Goal: Transaction & Acquisition: Book appointment/travel/reservation

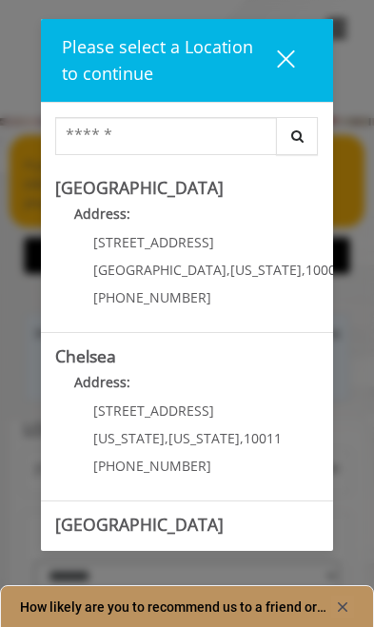
click at [294, 58] on div "close" at bounding box center [293, 60] width 38 height 24
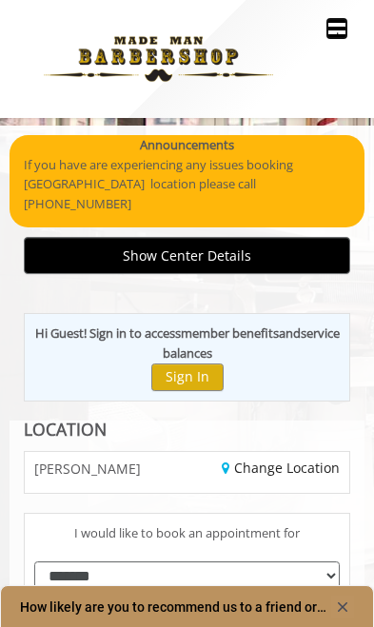
click at [336, 30] on span "." at bounding box center [337, 29] width 3 height 17
click at [79, 296] on b "sign in" at bounding box center [101, 304] width 44 height 21
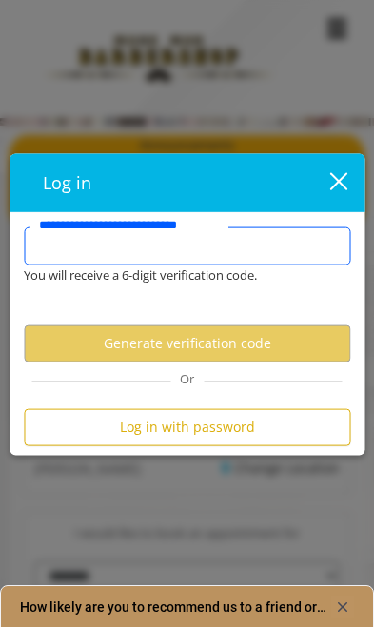
click at [319, 258] on input "**********" at bounding box center [187, 246] width 326 height 38
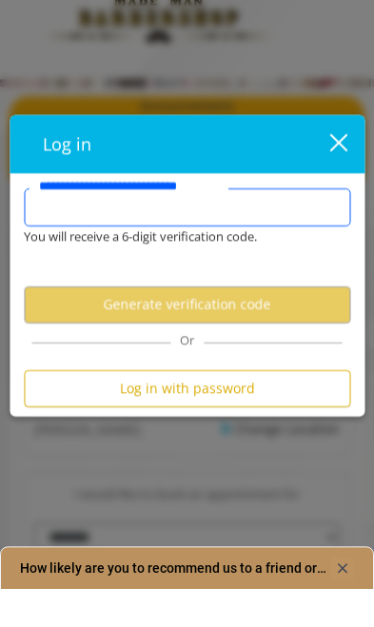
type input "**********"
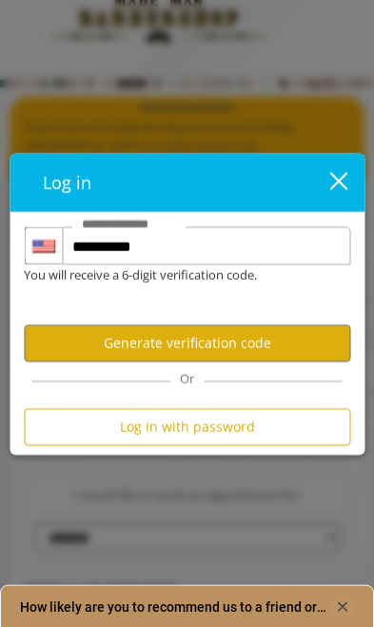
click at [75, 341] on button "Generate verification code" at bounding box center [187, 342] width 326 height 37
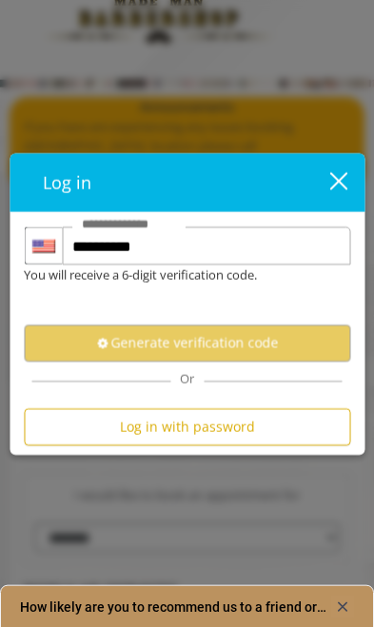
scroll to position [39, 0]
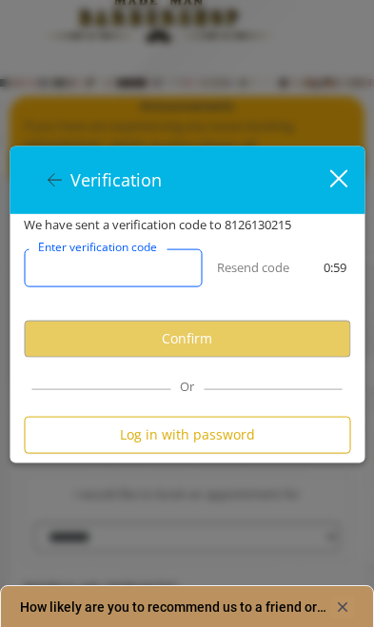
click at [67, 278] on input "Enter verification code" at bounding box center [113, 267] width 179 height 38
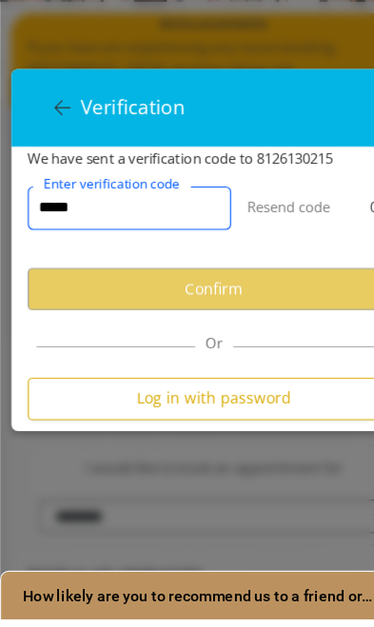
type input "******"
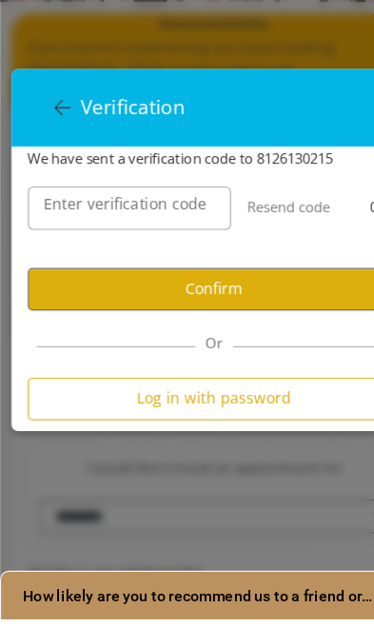
scroll to position [46, 0]
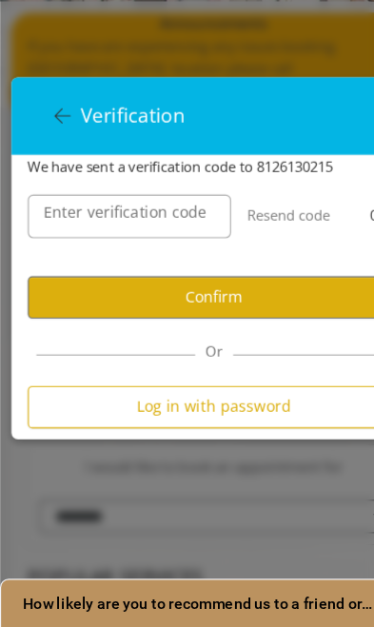
click at [95, 320] on button "Confirm" at bounding box center [187, 338] width 326 height 37
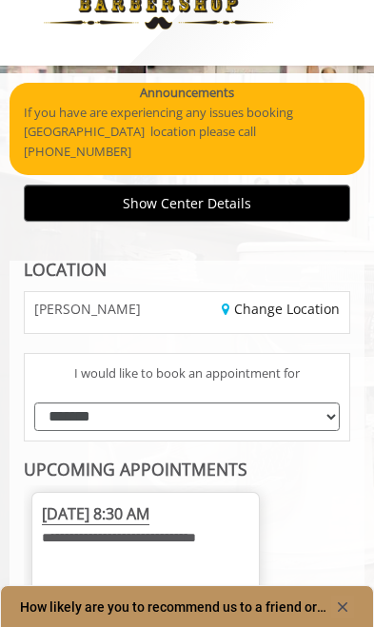
scroll to position [0, 0]
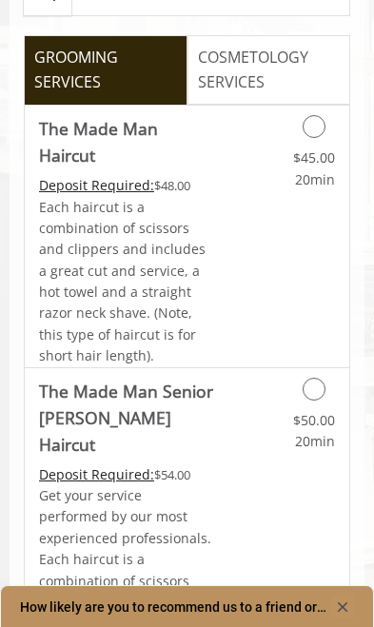
click at [324, 190] on link "$45.00 20min" at bounding box center [301, 164] width 67 height 52
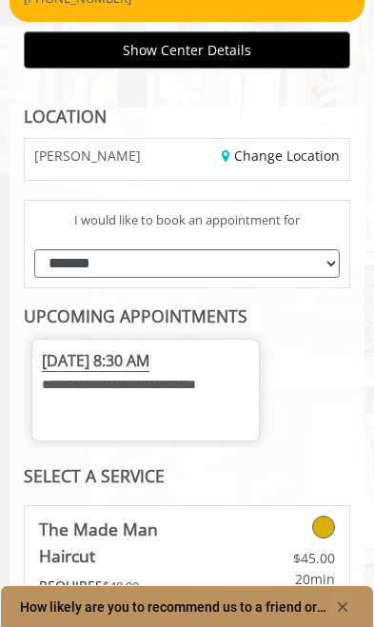
scroll to position [206, 0]
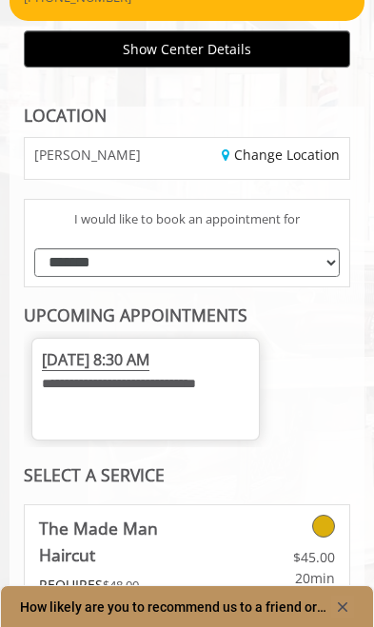
click at [321, 164] on link "Change Location" at bounding box center [281, 154] width 118 height 18
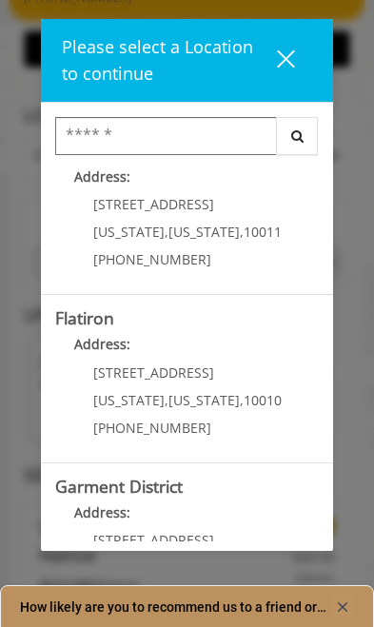
scroll to position [410, 0]
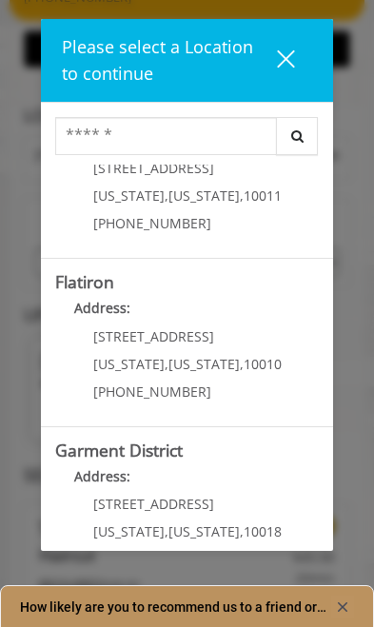
click at [83, 357] on div "[STREET_ADDRESS][US_STATE][US_STATE] (917) 475-1765" at bounding box center [173, 370] width 236 height 83
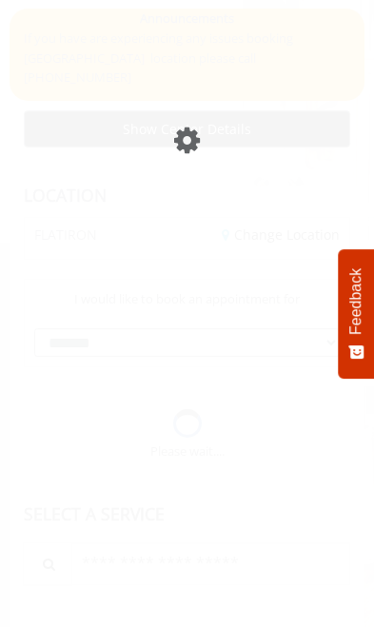
scroll to position [1, 0]
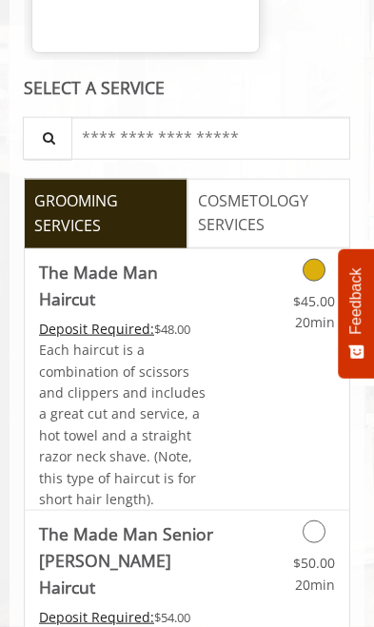
click at [321, 281] on link "$45.00 20min" at bounding box center [301, 307] width 67 height 52
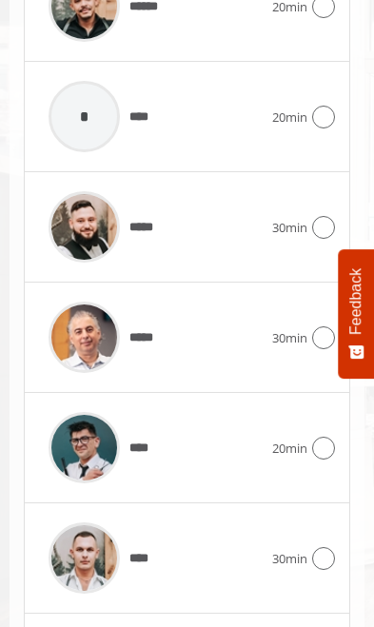
scroll to position [1505, 0]
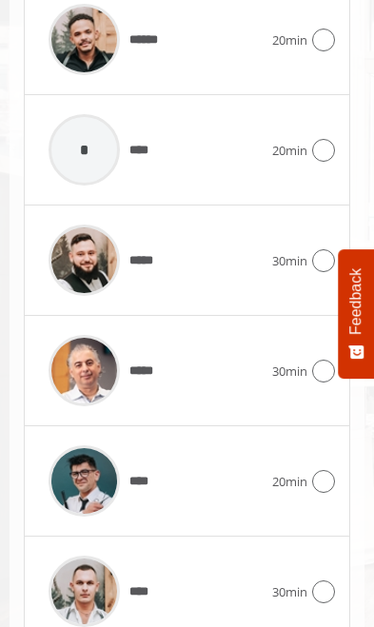
click at [315, 251] on icon at bounding box center [323, 260] width 23 height 23
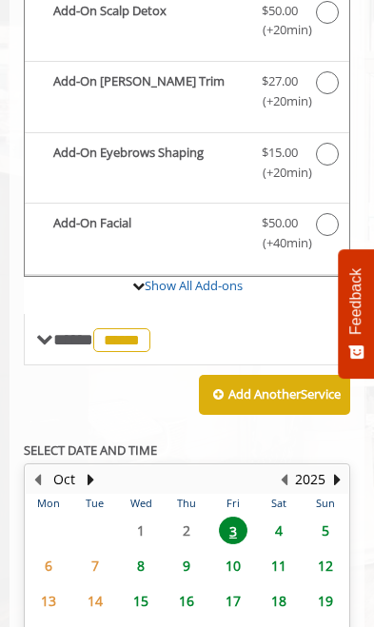
scroll to position [964, 0]
